Goal: Task Accomplishment & Management: Manage account settings

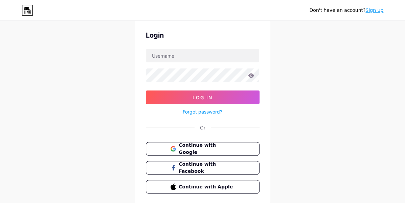
scroll to position [25, 0]
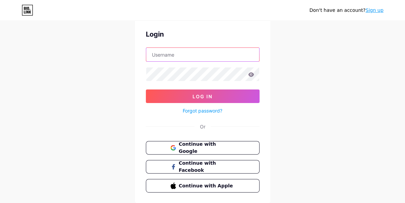
click at [182, 55] on input "text" at bounding box center [202, 55] width 113 height 14
type input "[EMAIL_ADDRESS][DOMAIN_NAME]"
click at [249, 74] on icon at bounding box center [251, 74] width 6 height 4
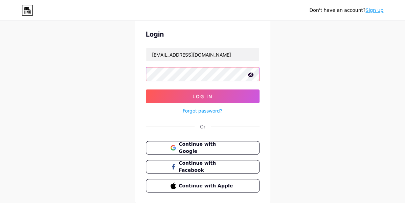
click at [146, 89] on button "Log In" at bounding box center [203, 96] width 114 height 14
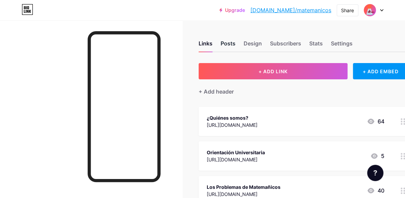
click at [225, 48] on div "Posts" at bounding box center [228, 45] width 15 height 12
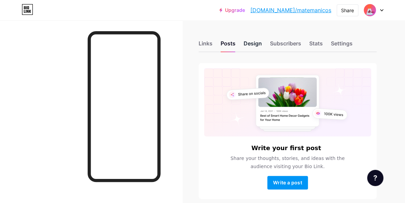
click at [252, 43] on div "Design" at bounding box center [253, 45] width 18 height 12
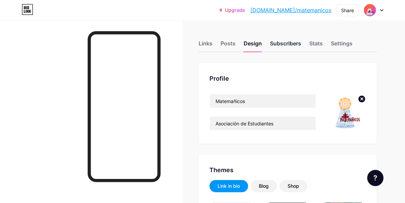
click at [289, 44] on div "Subscribers" at bounding box center [285, 45] width 31 height 12
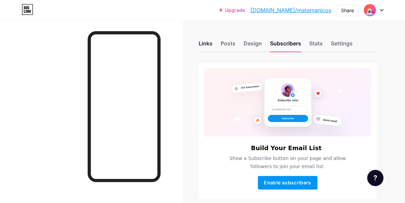
click at [207, 42] on div "Links" at bounding box center [206, 45] width 14 height 12
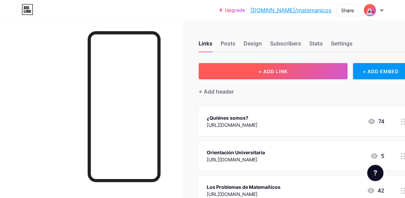
scroll to position [0, 35]
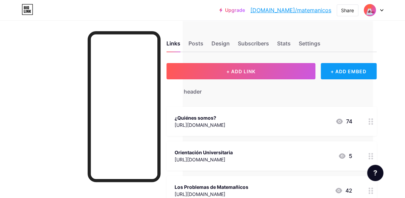
click at [362, 69] on div "+ ADD EMBED" at bounding box center [349, 71] width 56 height 16
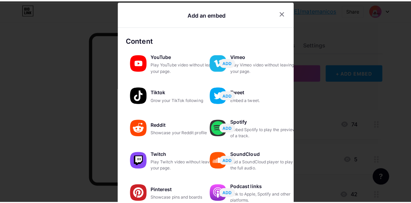
scroll to position [0, 29]
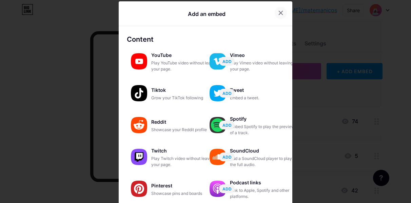
click at [278, 13] on icon at bounding box center [280, 12] width 5 height 5
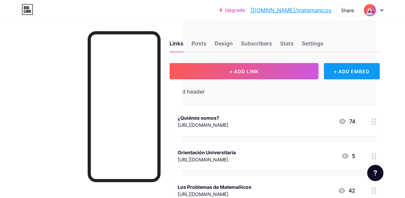
click at [336, 71] on div "+ ADD EMBED" at bounding box center [352, 71] width 56 height 16
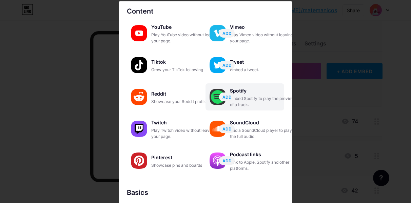
scroll to position [30, 0]
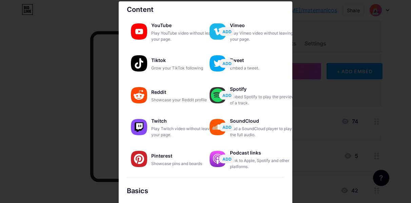
click at [103, 69] on div at bounding box center [205, 101] width 411 height 203
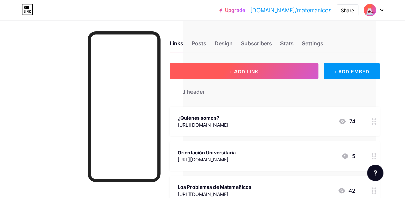
click at [247, 68] on span "+ ADD LINK" at bounding box center [244, 71] width 29 height 6
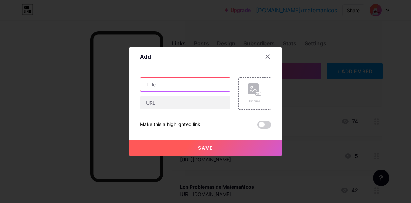
click at [180, 84] on input "text" at bounding box center [184, 85] width 89 height 14
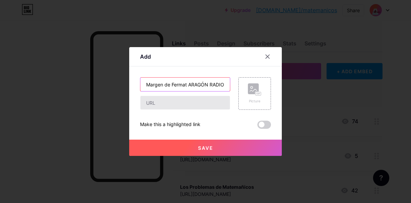
type input "Al Margen de Fermat ARAGÓN RADIO"
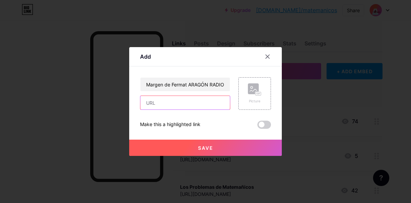
scroll to position [0, 0]
click at [161, 101] on input "text" at bounding box center [184, 103] width 89 height 14
paste input "[URL][DOMAIN_NAME]"
type input "[URL][DOMAIN_NAME]"
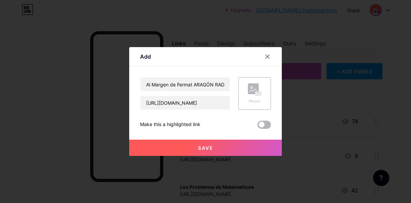
scroll to position [0, 0]
click at [264, 124] on span at bounding box center [264, 125] width 14 height 8
click at [257, 126] on input "checkbox" at bounding box center [257, 126] width 0 height 0
click at [205, 148] on span "Save" at bounding box center [205, 148] width 15 height 6
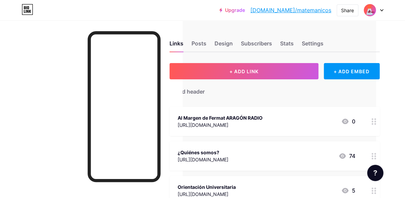
click at [263, 122] on div "[URL][DOMAIN_NAME]" at bounding box center [220, 124] width 85 height 7
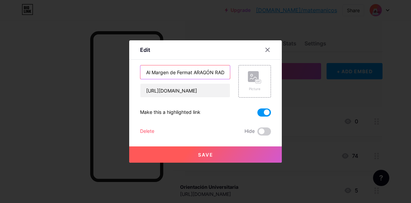
click at [193, 70] on input "Al Margen de Fermat ARAGÓN RADIO" at bounding box center [184, 72] width 89 height 14
drag, startPoint x: 193, startPoint y: 72, endPoint x: 232, endPoint y: 79, distance: 38.9
click at [232, 79] on div "Al Margen de Fermat ARAGÓN RADIO [URL][DOMAIN_NAME] Picture" at bounding box center [205, 81] width 131 height 33
click at [189, 74] on input "Al Margen de Fermat ARAGÓN RADIO" at bounding box center [184, 72] width 89 height 14
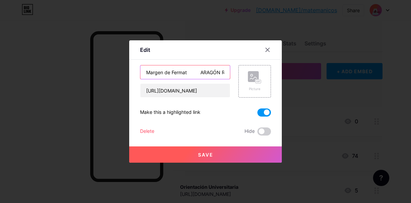
type input "Al Margen de Fermat ARAGÓN RADIO"
click at [206, 156] on span "Save" at bounding box center [205, 155] width 15 height 6
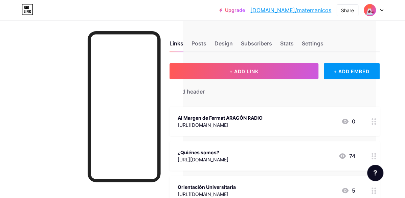
click at [263, 124] on div "[URL][DOMAIN_NAME]" at bounding box center [220, 124] width 85 height 7
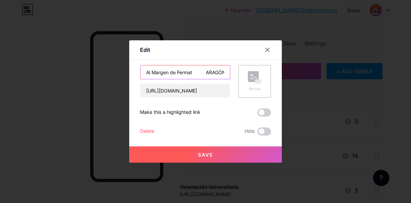
click at [204, 76] on input "Al Margen de Fermat ARAGÓN RADIO" at bounding box center [184, 72] width 89 height 14
drag, startPoint x: 193, startPoint y: 73, endPoint x: 250, endPoint y: 75, distance: 56.9
click at [250, 75] on div "Al Margen de Fermat ARAGÓN RADIO [URL][DOMAIN_NAME] Picture" at bounding box center [205, 81] width 131 height 33
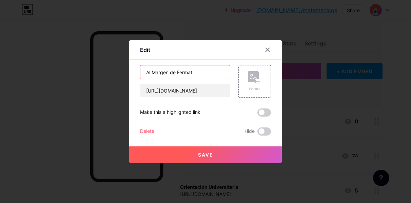
click at [146, 72] on input "Al Margen de Fermat" at bounding box center [184, 72] width 89 height 14
click at [204, 71] on input "Al Margen de Fermat" at bounding box center [184, 72] width 89 height 14
type input "Al Margen de Fermat, nuestro PODCAST en Aragón Radio"
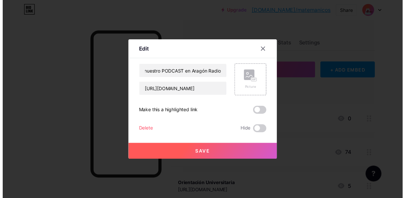
scroll to position [0, 0]
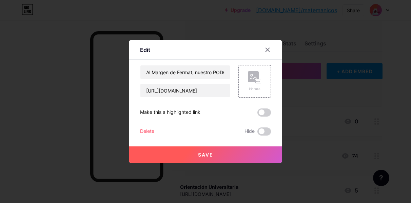
click at [224, 153] on button "Save" at bounding box center [205, 154] width 152 height 16
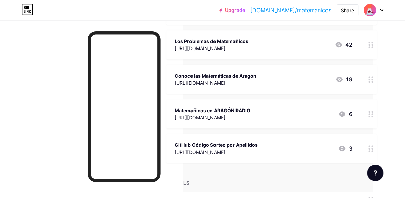
scroll to position [181, 33]
click at [370, 112] on div at bounding box center [372, 113] width 12 height 29
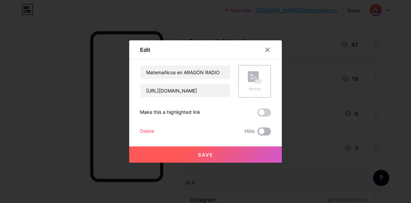
click at [264, 134] on span at bounding box center [264, 131] width 14 height 8
click at [257, 133] on input "checkbox" at bounding box center [257, 133] width 0 height 0
click at [264, 134] on span at bounding box center [264, 131] width 14 height 8
click at [257, 133] on input "checkbox" at bounding box center [257, 133] width 0 height 0
click at [144, 133] on div "Delete" at bounding box center [147, 131] width 14 height 8
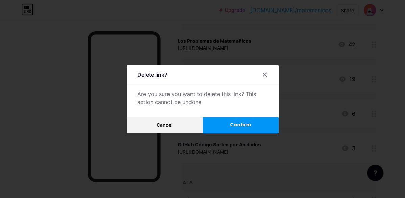
click at [238, 128] on span "Confirm" at bounding box center [240, 124] width 21 height 7
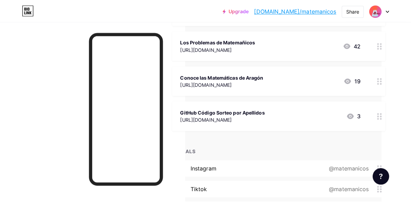
scroll to position [0, 29]
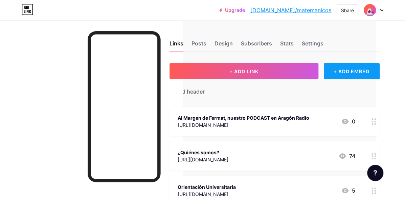
click at [347, 70] on div "+ ADD EMBED" at bounding box center [352, 71] width 56 height 16
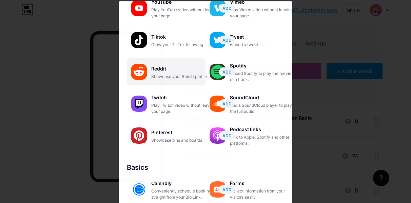
scroll to position [55, 0]
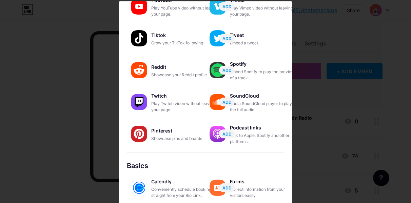
click at [213, 135] on img at bounding box center [217, 134] width 16 height 16
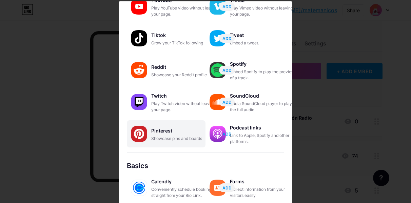
click at [222, 134] on span "ADD" at bounding box center [226, 134] width 9 height 6
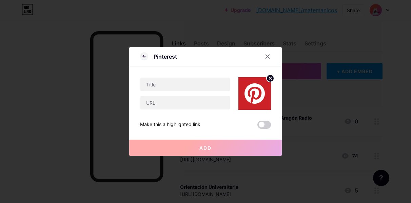
scroll to position [0, 0]
click at [146, 56] on icon at bounding box center [144, 56] width 8 height 8
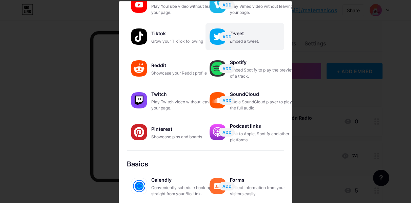
scroll to position [59, 0]
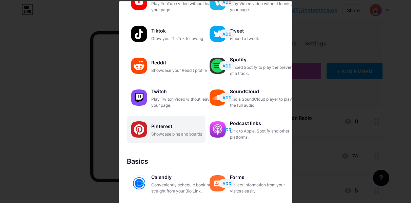
click at [225, 129] on span "ADD" at bounding box center [226, 130] width 9 height 6
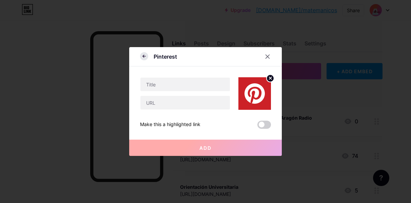
click at [141, 57] on icon at bounding box center [144, 56] width 8 height 8
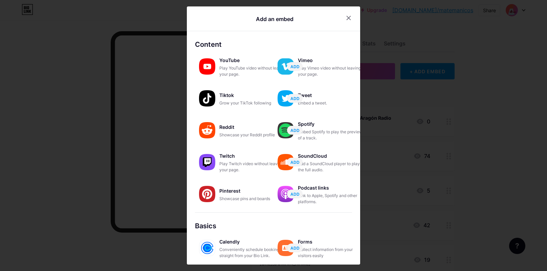
drag, startPoint x: 334, startPoint y: 3, endPoint x: 323, endPoint y: 194, distance: 191.0
click at [323, 194] on div "Link to Apple, Spotify and other platforms." at bounding box center [332, 198] width 68 height 12
click at [346, 22] on div at bounding box center [349, 18] width 12 height 12
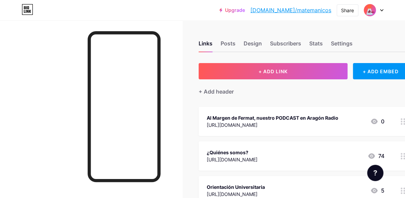
drag, startPoint x: 404, startPoint y: 2, endPoint x: 180, endPoint y: 114, distance: 250.7
click at [180, 114] on div at bounding box center [91, 119] width 183 height 198
click at [213, 93] on div "+ Add header" at bounding box center [216, 91] width 35 height 8
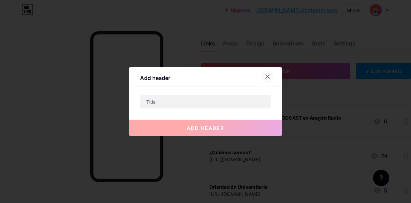
click at [270, 80] on div at bounding box center [267, 76] width 12 height 12
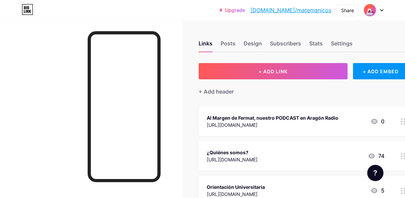
scroll to position [0, 35]
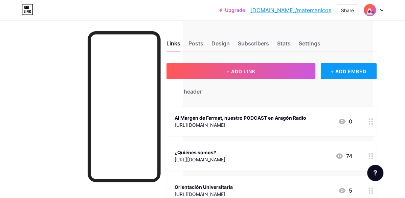
click at [337, 72] on div "+ ADD EMBED" at bounding box center [349, 71] width 56 height 16
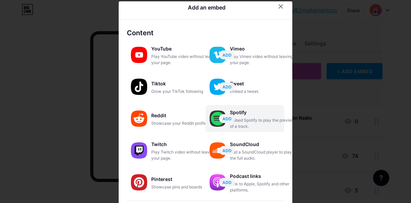
scroll to position [7, 0]
click at [260, 115] on div "Spotify" at bounding box center [264, 111] width 68 height 9
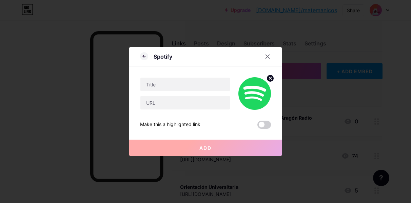
click at [260, 115] on div "Make this a highlighted link Add" at bounding box center [205, 119] width 131 height 19
click at [144, 59] on icon at bounding box center [144, 56] width 8 height 8
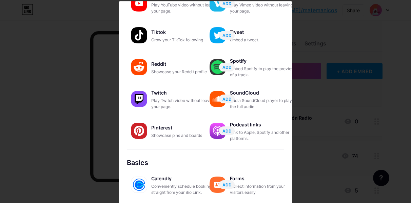
scroll to position [62, 0]
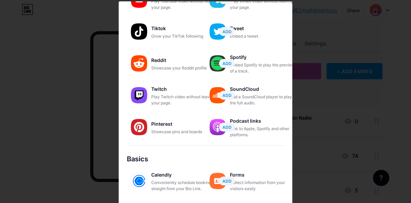
click at [276, 127] on div "Link to Apple, Spotify and other platforms." at bounding box center [264, 132] width 68 height 12
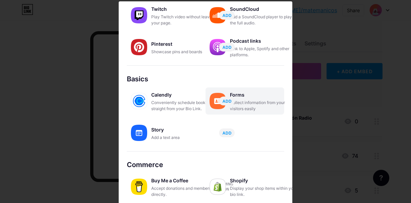
scroll to position [48, 0]
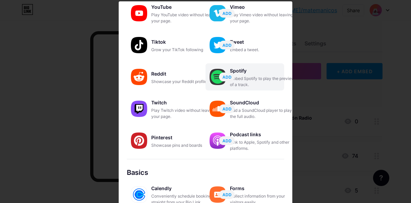
click at [245, 76] on div "Embed Spotify to play the preview of a track." at bounding box center [264, 82] width 68 height 12
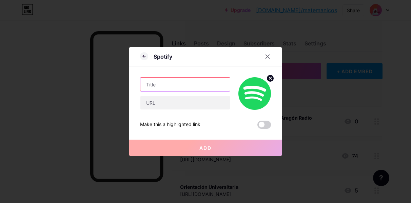
click at [173, 84] on input "text" at bounding box center [184, 85] width 89 height 14
type input "Al Margen de Fermat"
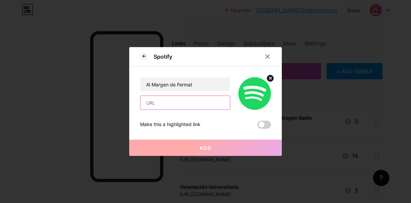
click at [172, 101] on input "text" at bounding box center [184, 103] width 89 height 14
paste input "[URL][DOMAIN_NAME]"
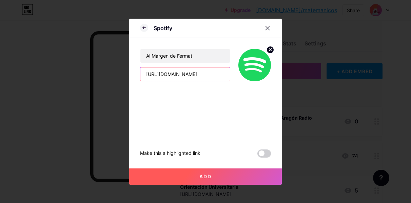
scroll to position [0, 55]
type input "[URL][DOMAIN_NAME]"
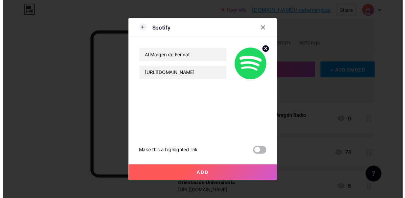
scroll to position [0, 0]
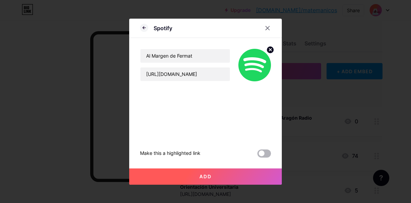
click at [262, 152] on span at bounding box center [264, 153] width 14 height 8
click at [257, 155] on input "checkbox" at bounding box center [257, 155] width 0 height 0
click at [209, 175] on span "Add" at bounding box center [205, 176] width 12 height 6
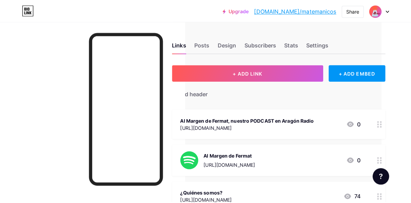
scroll to position [22, 29]
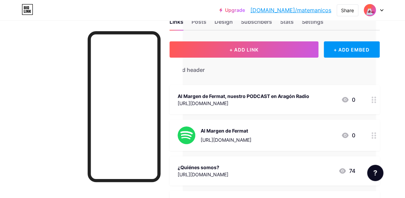
click at [252, 130] on div "Al Margen de Fermat" at bounding box center [226, 130] width 51 height 7
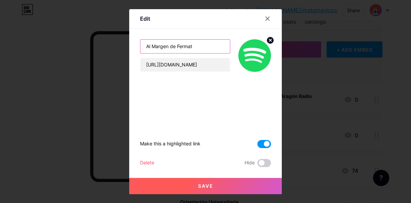
click at [200, 46] on input "Al Margen de Fermat" at bounding box center [184, 47] width 89 height 14
type input "Al Margen de Fermat en Spotify"
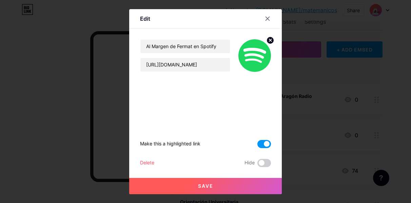
click at [216, 183] on button "Save" at bounding box center [205, 186] width 152 height 16
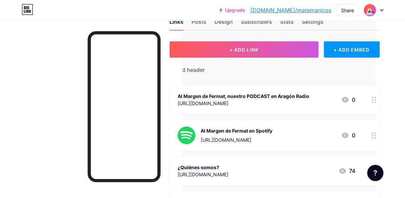
click at [345, 51] on div "+ ADD EMBED" at bounding box center [352, 49] width 56 height 16
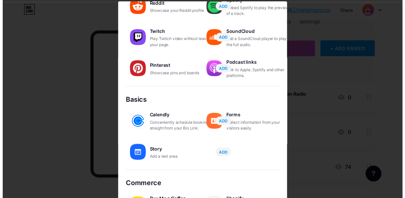
scroll to position [121, 0]
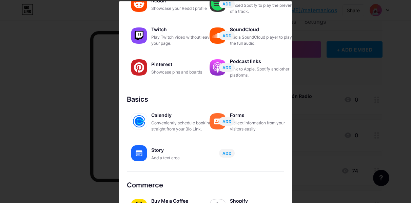
click at [246, 60] on div "Podcast links" at bounding box center [264, 61] width 68 height 9
click at [314, 78] on div at bounding box center [205, 101] width 411 height 203
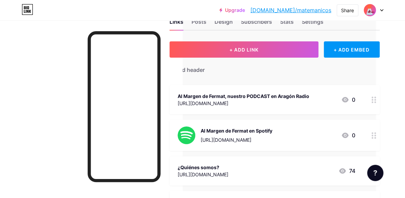
click at [273, 135] on div "Al Margen de Fermat en Spotify [URL][DOMAIN_NAME]" at bounding box center [237, 135] width 72 height 18
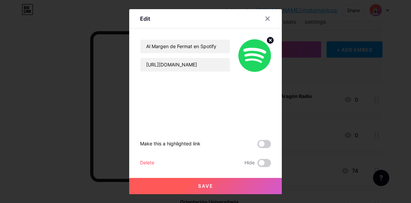
click at [269, 43] on circle at bounding box center [269, 40] width 7 height 7
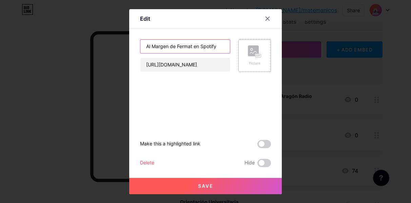
click at [194, 48] on input "Al Margen de Fermat en Spotify" at bounding box center [184, 47] width 89 height 14
type input "Al Margen de Fermat, en Spotify"
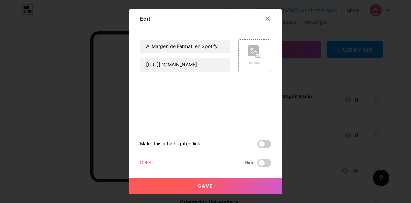
click at [182, 191] on button "Save" at bounding box center [205, 186] width 152 height 16
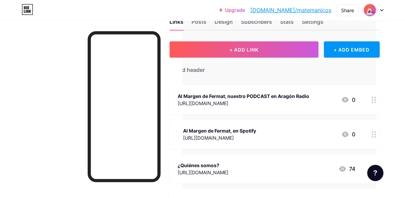
click at [249, 128] on div "Al Margen de Fermat, en Spotify" at bounding box center [219, 130] width 73 height 7
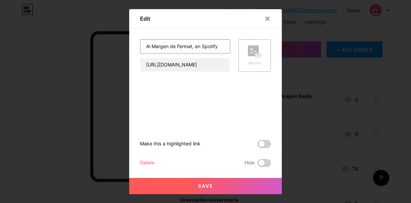
click at [196, 48] on input "Al Margen de Fermat, en Spotify" at bounding box center [184, 47] width 89 height 14
type input "Al Margen de Fermat, en Spotify"
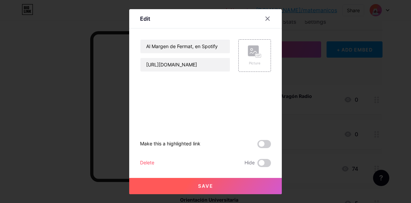
click at [146, 165] on div "Delete" at bounding box center [147, 163] width 14 height 8
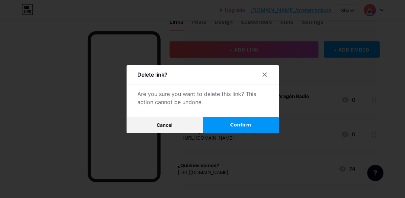
click at [251, 123] on button "Confirm" at bounding box center [241, 125] width 76 height 16
